Goal: Information Seeking & Learning: Understand process/instructions

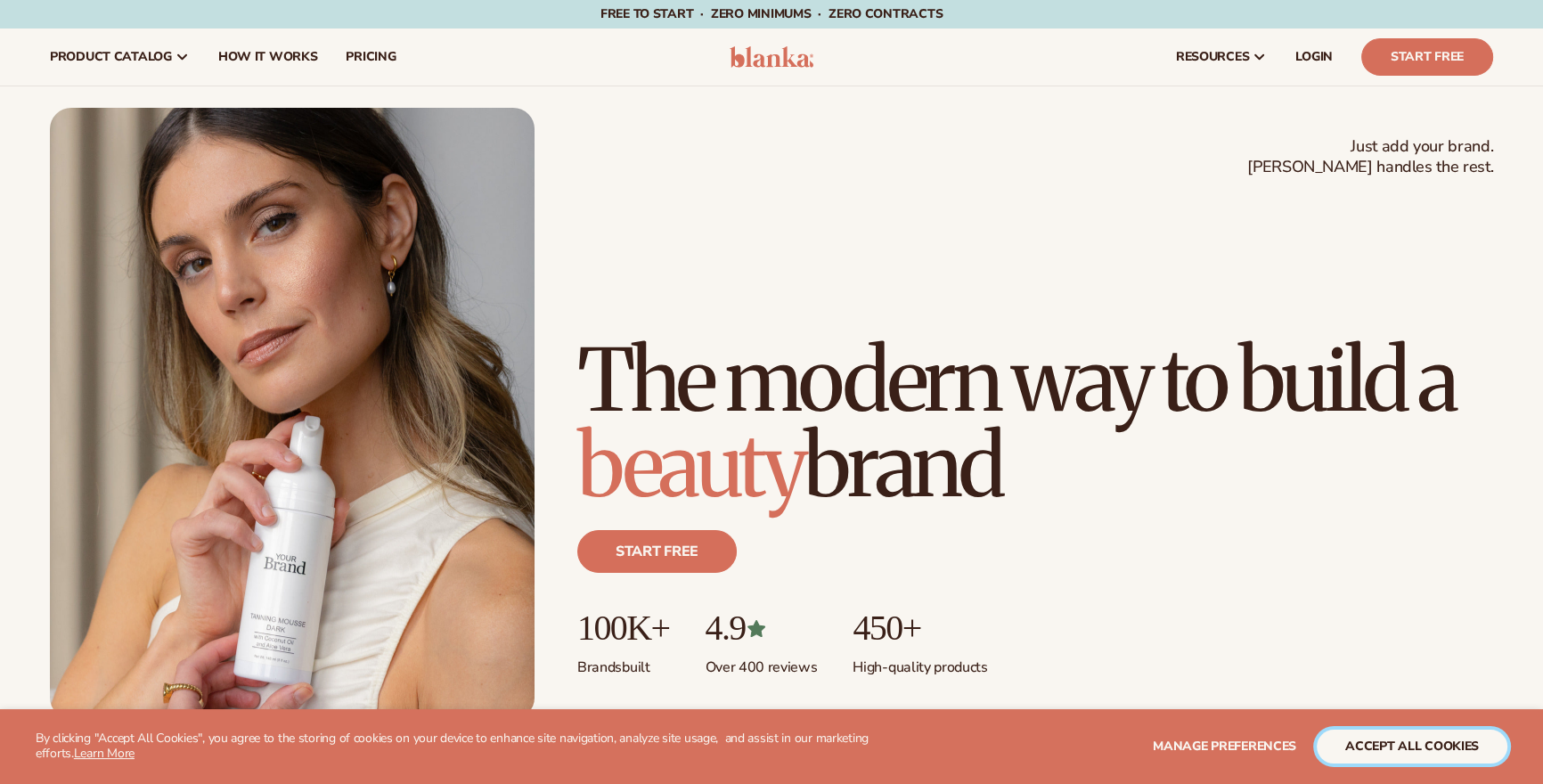
click at [1359, 746] on button "accept all cookies" at bounding box center [1412, 746] width 190 height 34
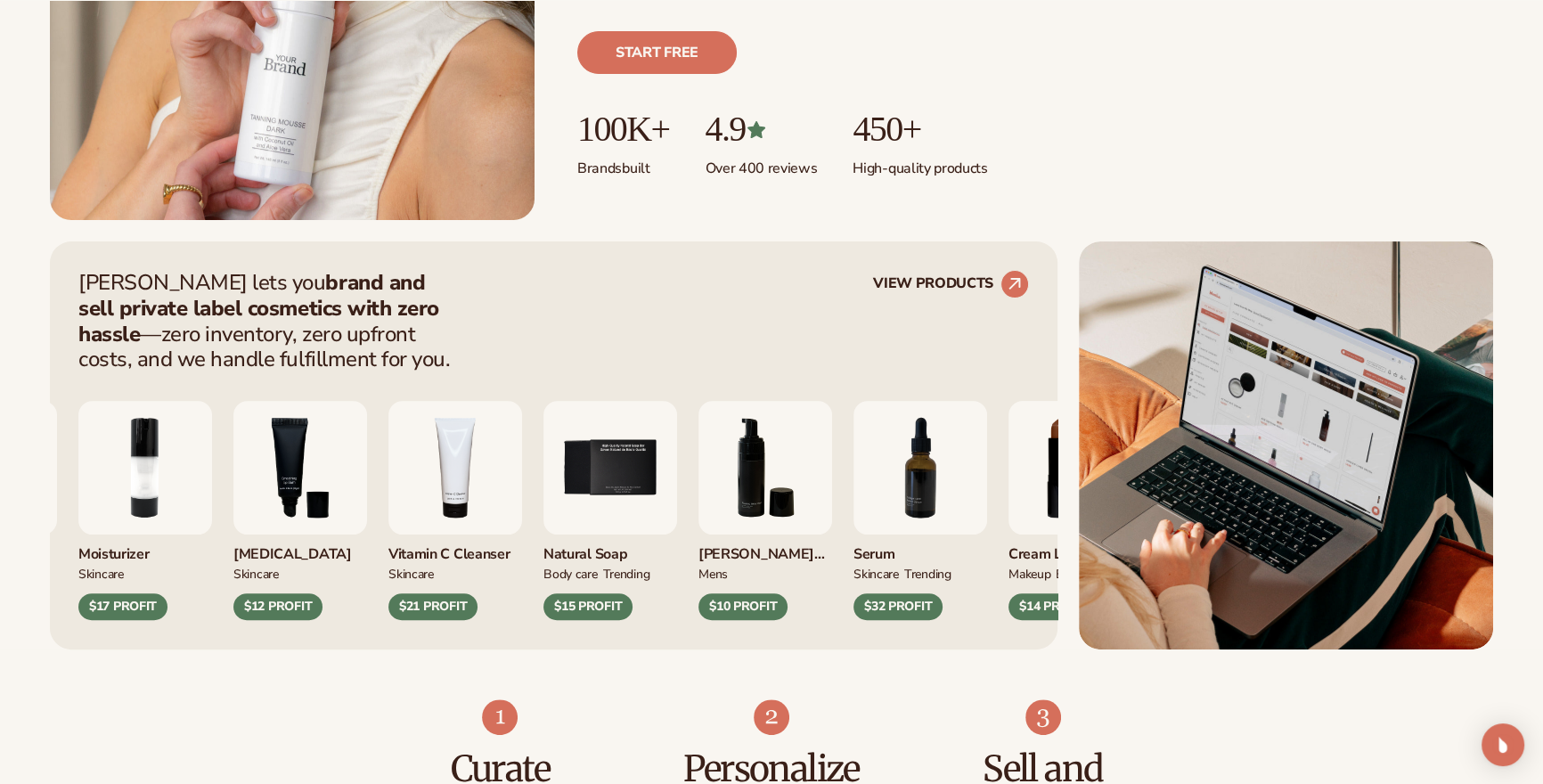
scroll to position [529, 0]
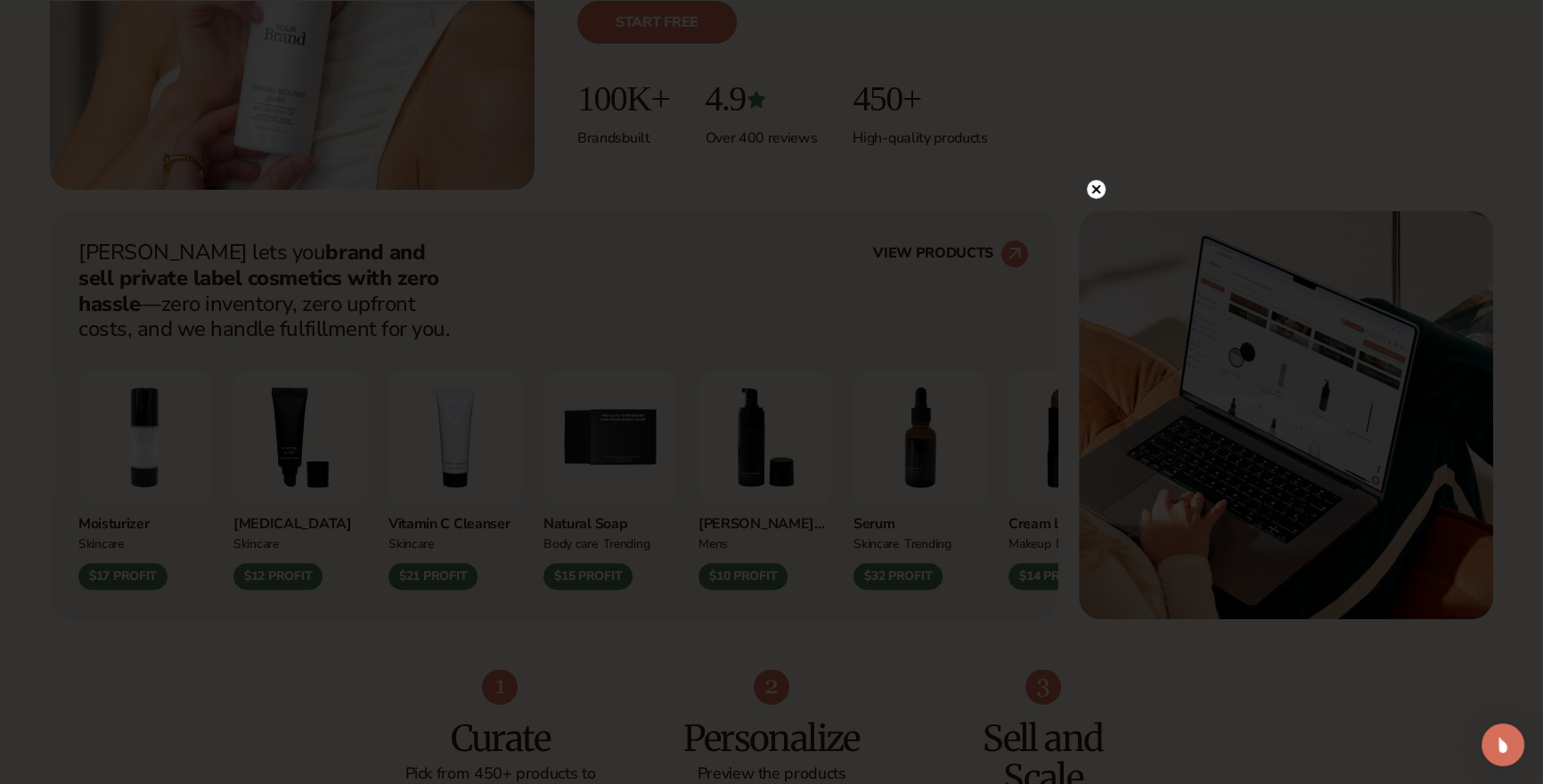
click at [1101, 195] on circle at bounding box center [1096, 189] width 18 height 18
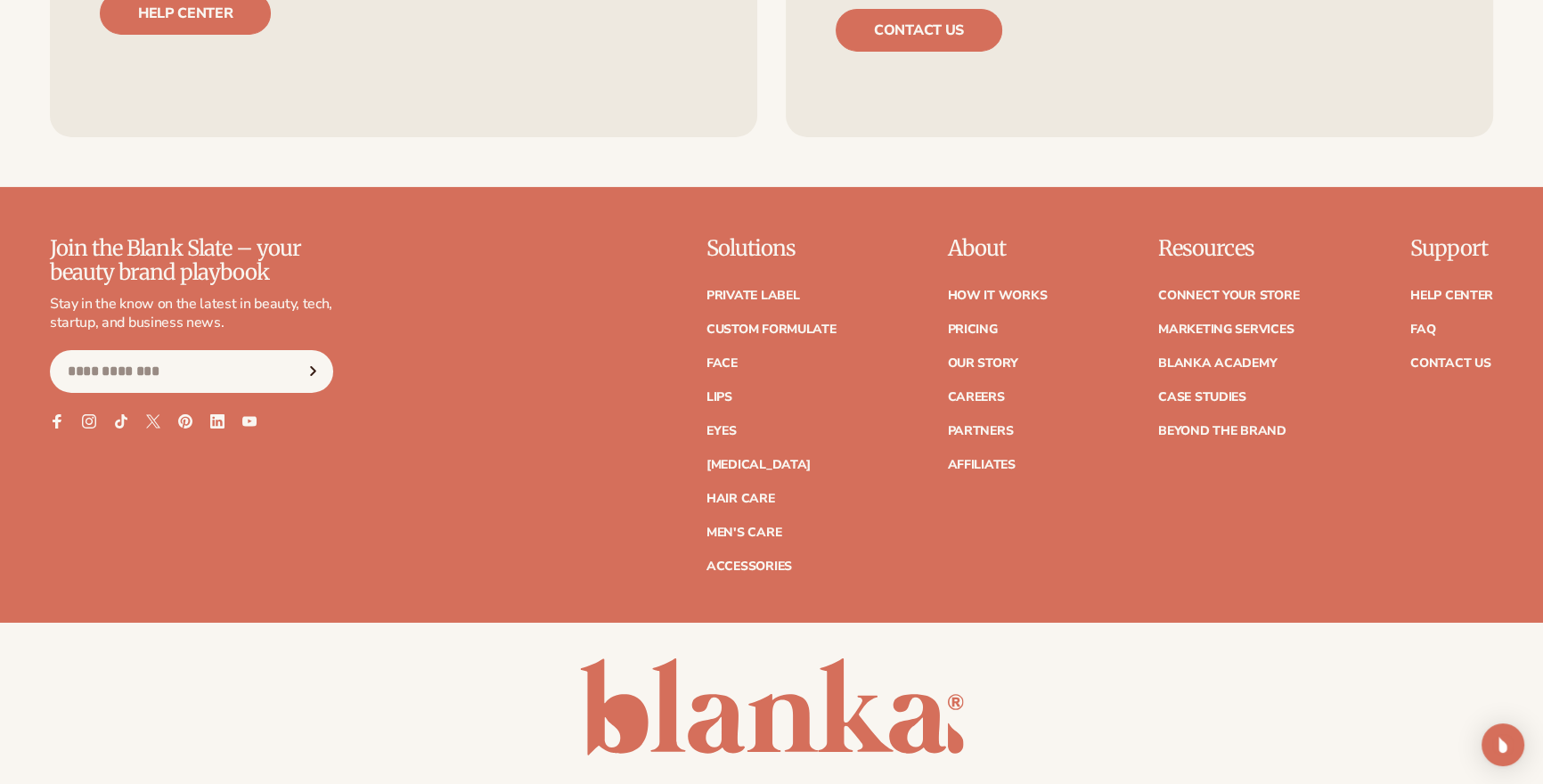
scroll to position [7623, 0]
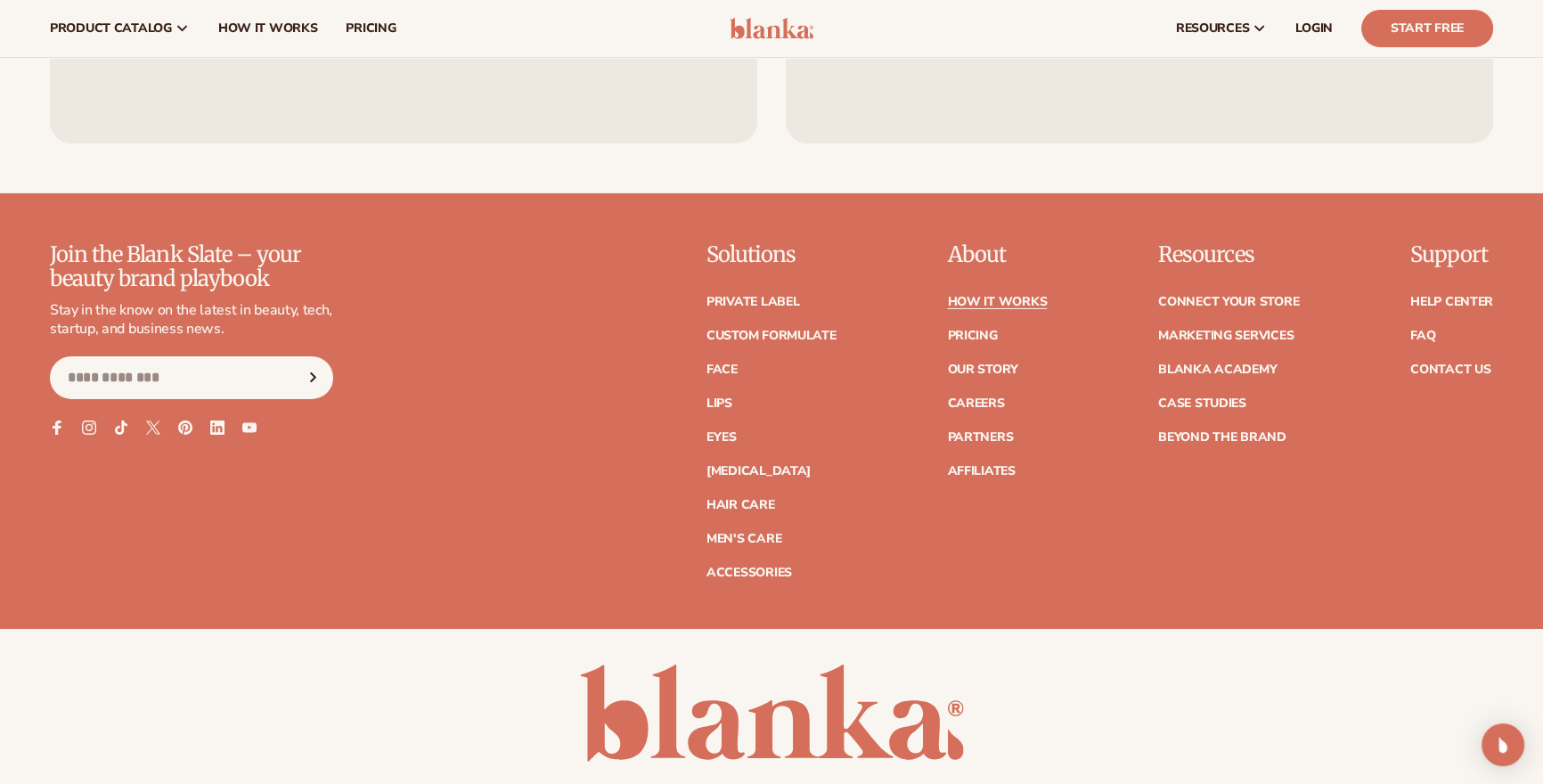
click at [955, 308] on link "How It Works" at bounding box center [997, 301] width 100 height 13
